Goal: Information Seeking & Learning: Learn about a topic

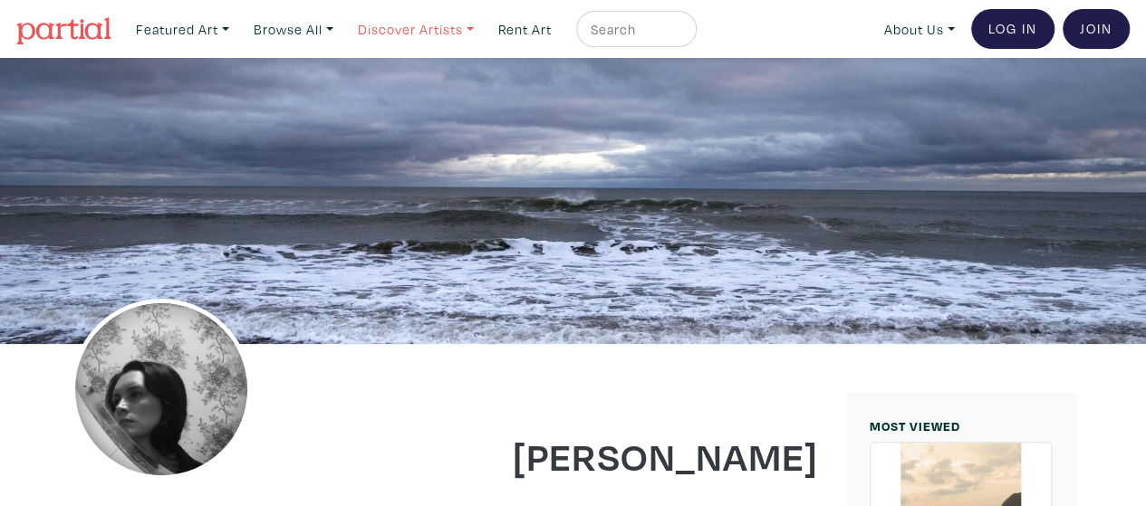
click at [237, 24] on link "Discover Artists" at bounding box center [183, 29] width 110 height 37
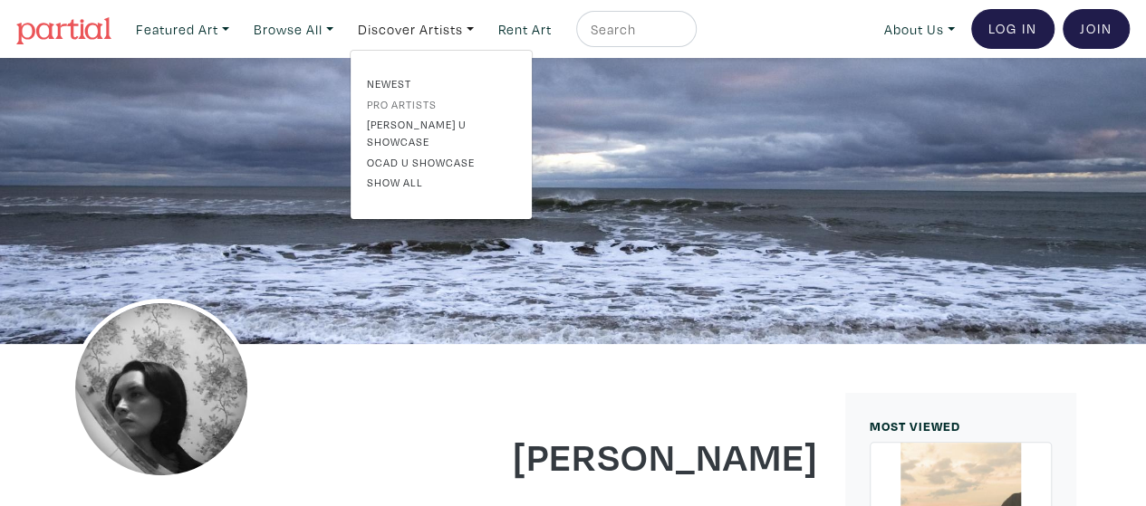
click at [406, 102] on link "Pro artists" at bounding box center [441, 104] width 149 height 16
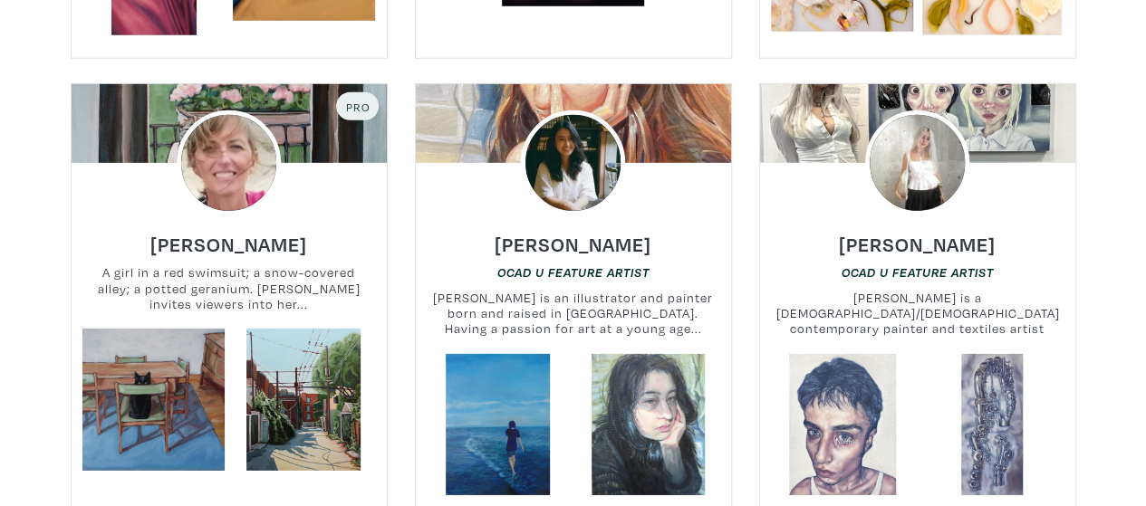
scroll to position [2605, 0]
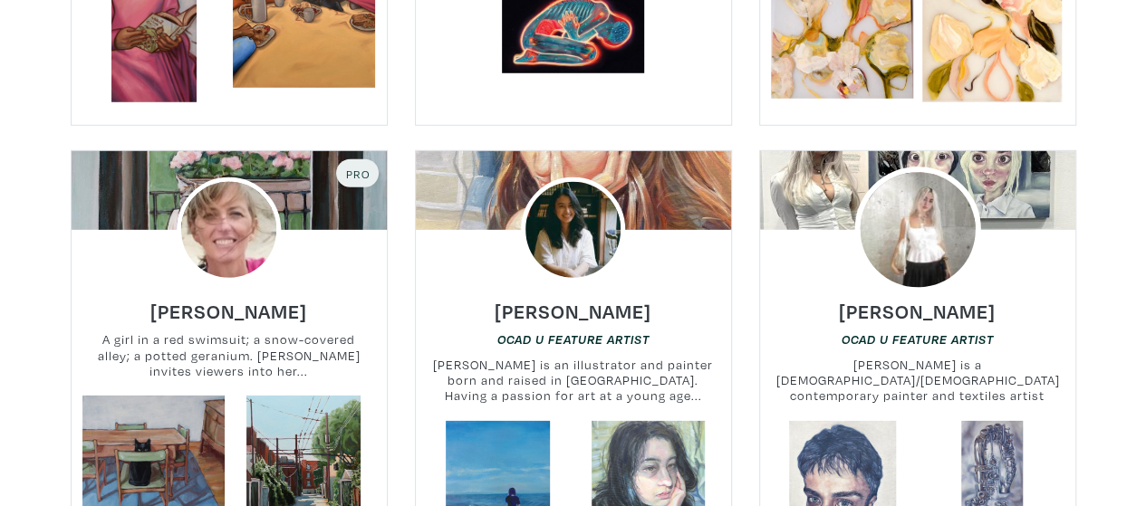
click at [928, 198] on img at bounding box center [917, 231] width 126 height 126
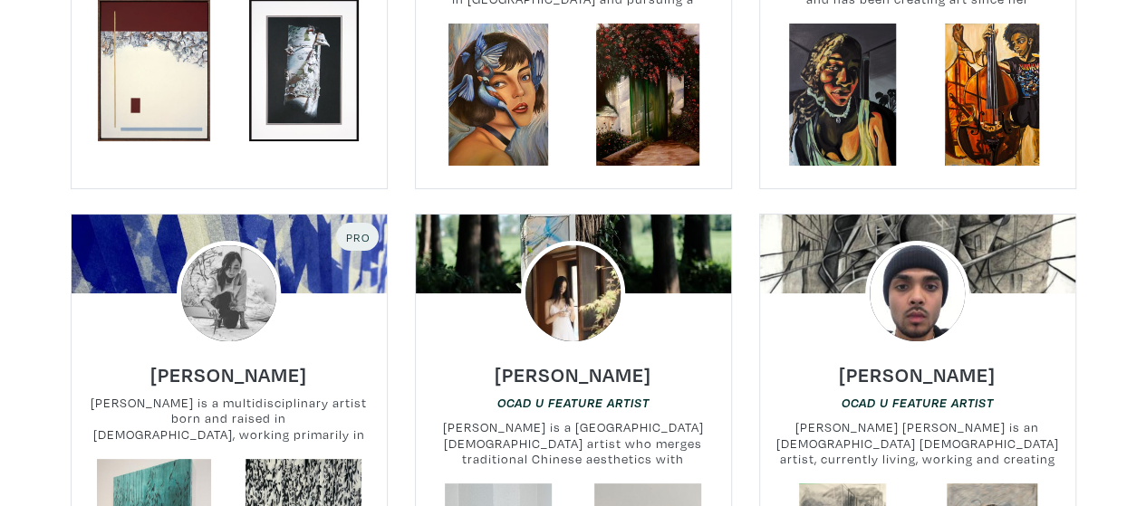
scroll to position [3522, 0]
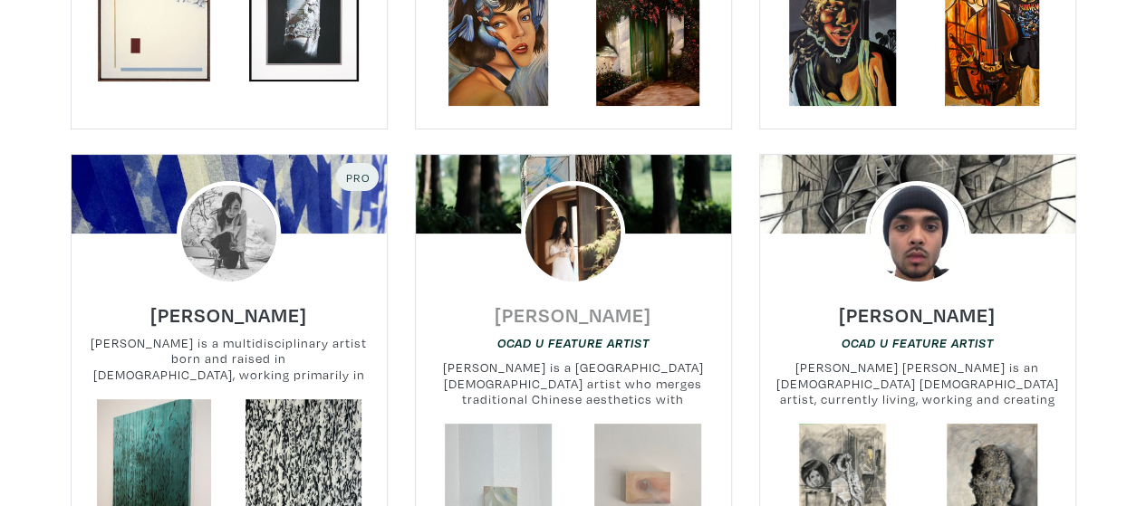
click at [573, 303] on h6 "[PERSON_NAME]" at bounding box center [573, 315] width 157 height 24
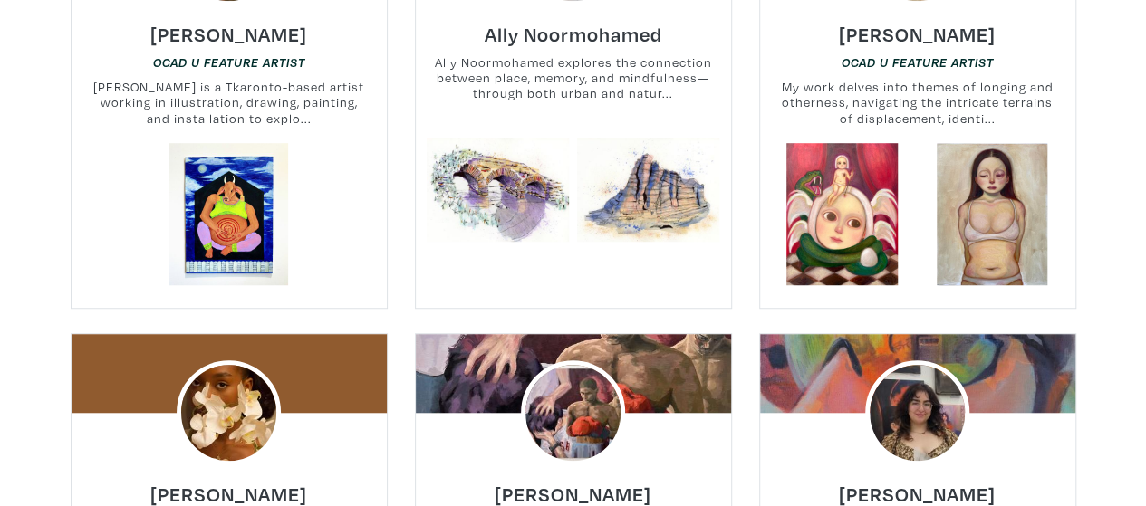
scroll to position [0, 0]
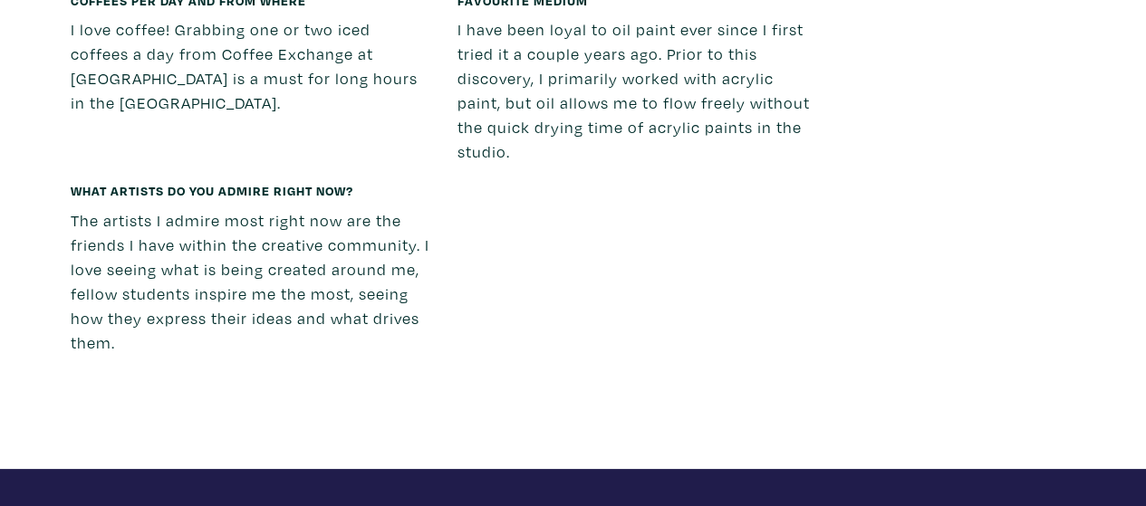
scroll to position [3195, 0]
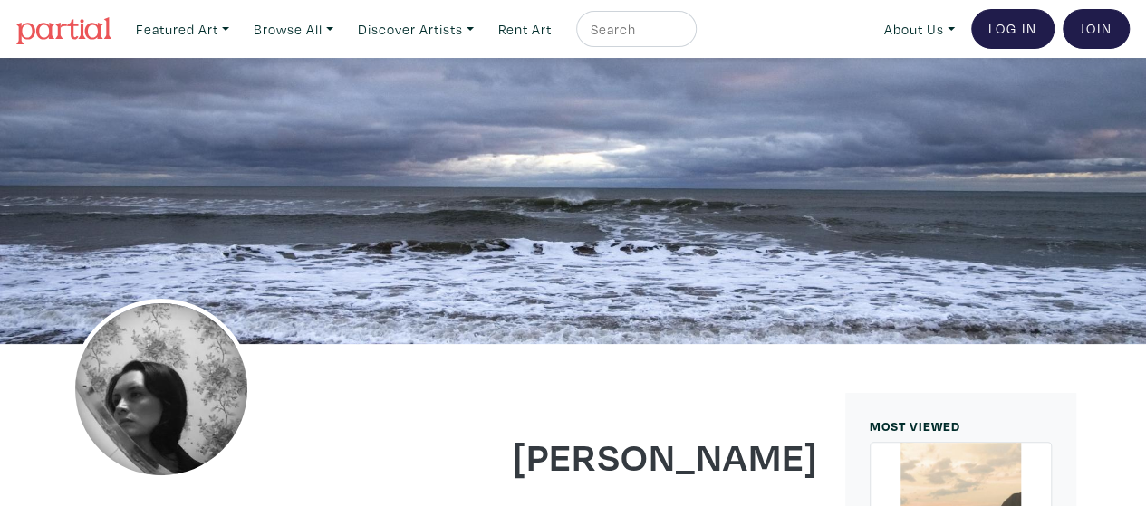
scroll to position [392, 0]
